Goal: Navigation & Orientation: Find specific page/section

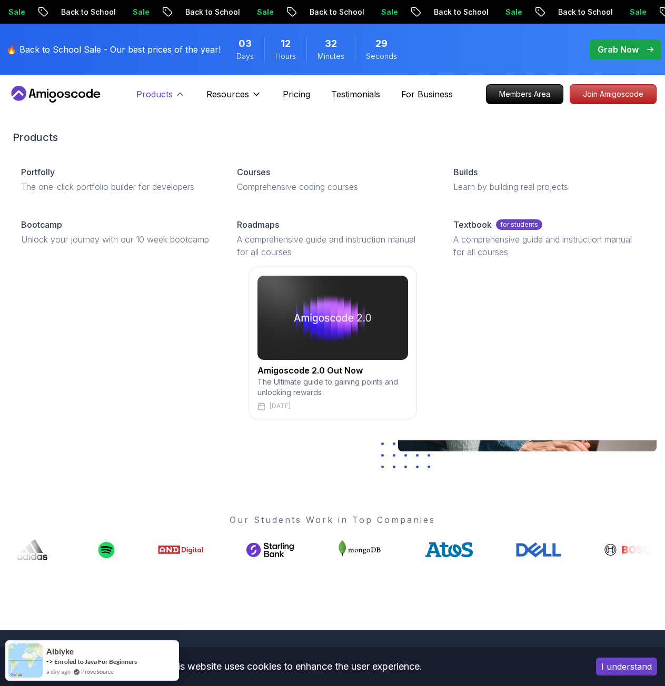
click at [177, 96] on icon at bounding box center [180, 94] width 11 height 11
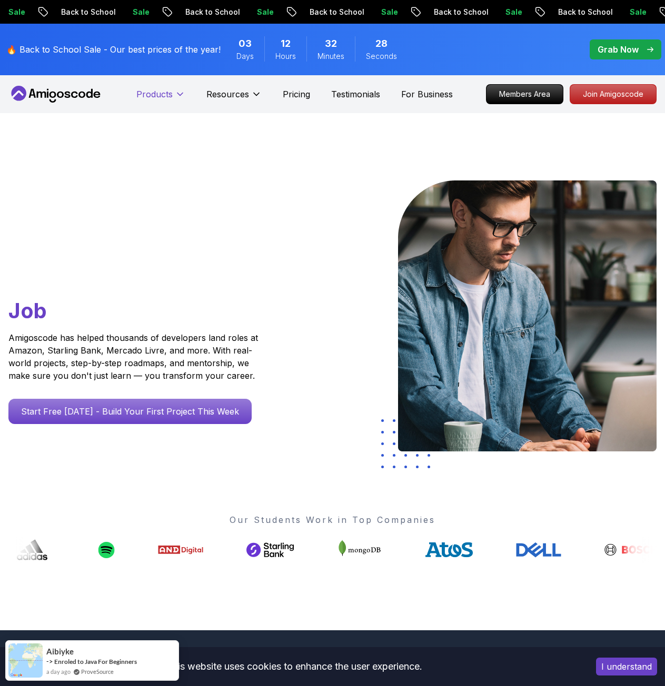
click at [177, 96] on icon at bounding box center [180, 94] width 11 height 11
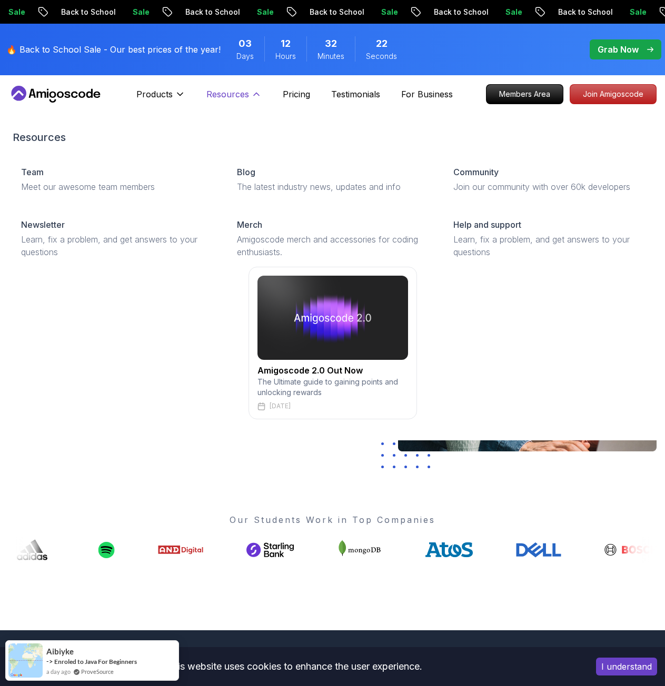
click at [235, 94] on p "Resources" at bounding box center [227, 94] width 43 height 13
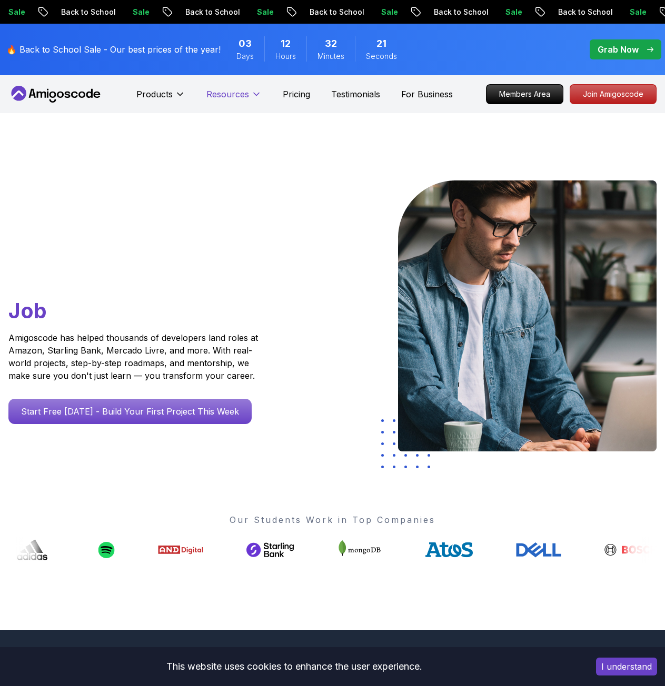
click at [235, 94] on p "Resources" at bounding box center [227, 94] width 43 height 13
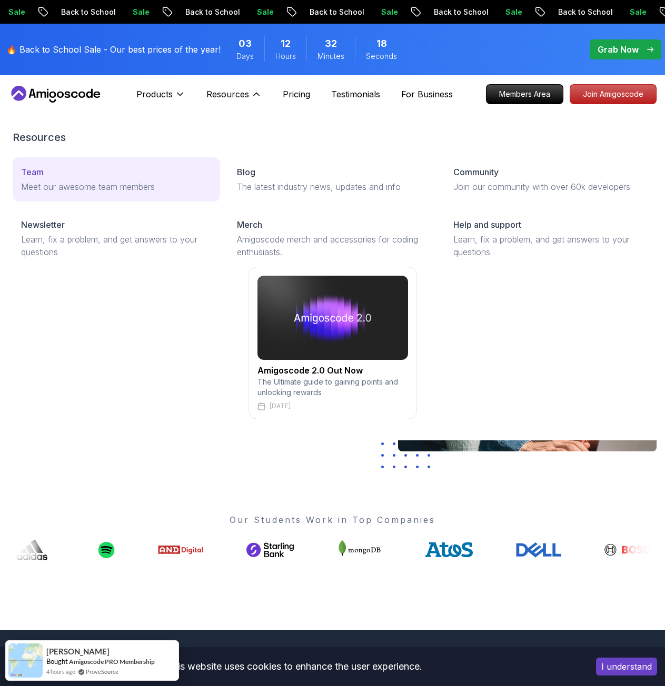
click at [39, 174] on p "Team" at bounding box center [32, 172] width 23 height 13
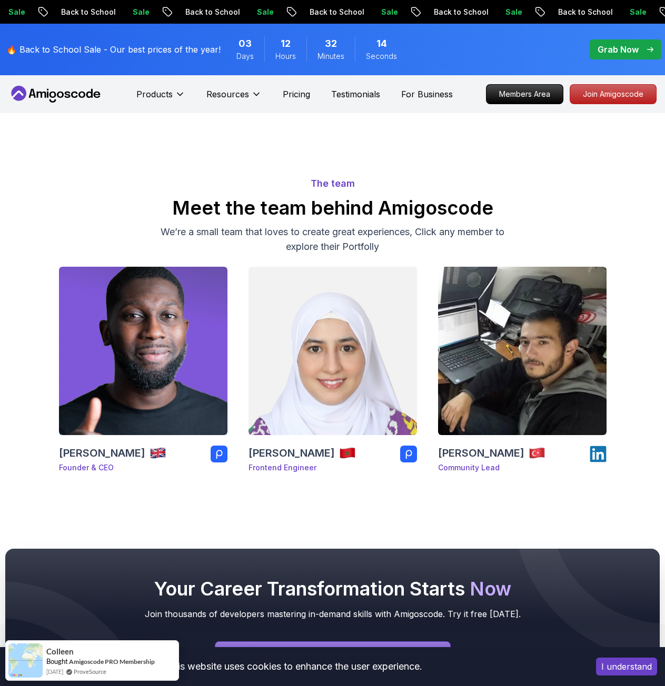
click at [465, 266] on body "Sale Back to School Sale Back to School Sale Back to School Sale Back to School…" at bounding box center [332, 595] width 665 height 1191
